Goal: Task Accomplishment & Management: Use online tool/utility

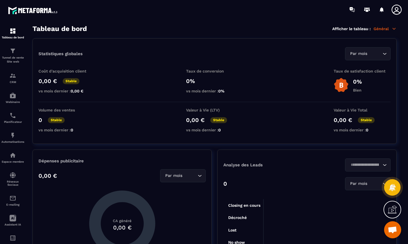
click at [15, 57] on p "Tunnel de vente Site web" at bounding box center [12, 60] width 23 height 8
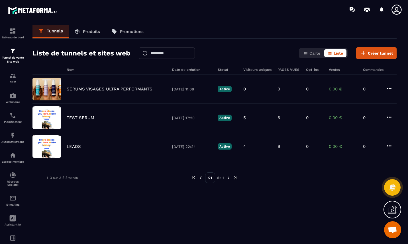
click at [81, 124] on div "TEST SERUM [DATE] 17:20 Active 5 6 0 0,00 € 0" at bounding box center [214, 118] width 364 height 29
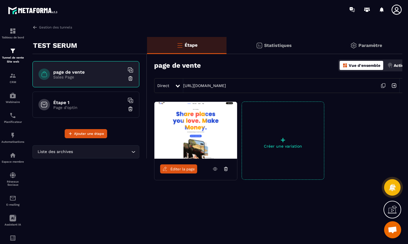
click at [172, 172] on link "Éditer la page" at bounding box center [178, 169] width 37 height 9
